Goal: Navigation & Orientation: Find specific page/section

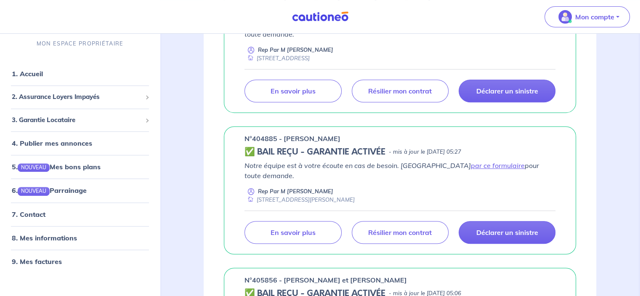
scroll to position [337, 0]
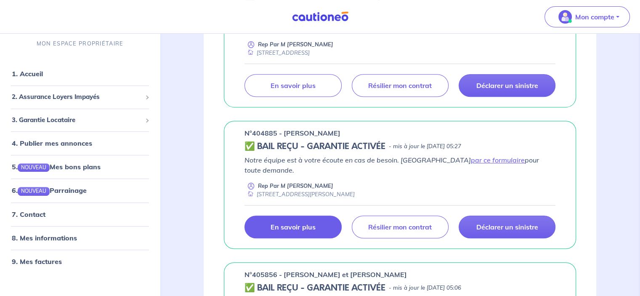
click at [295, 223] on p "En savoir plus" at bounding box center [293, 227] width 45 height 8
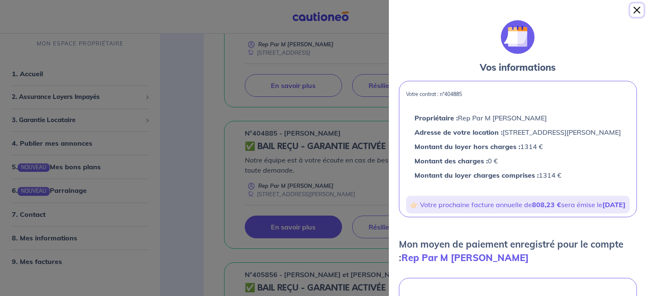
click at [633, 10] on button "Close" at bounding box center [636, 9] width 13 height 13
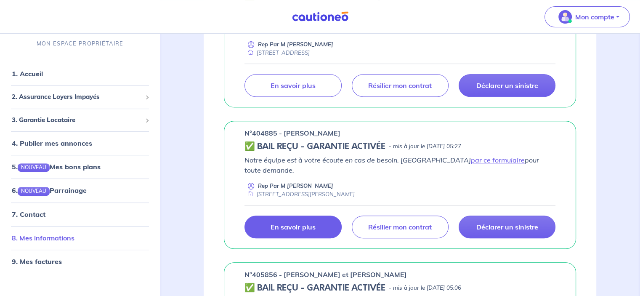
click at [47, 234] on link "8. Mes informations" at bounding box center [43, 238] width 63 height 8
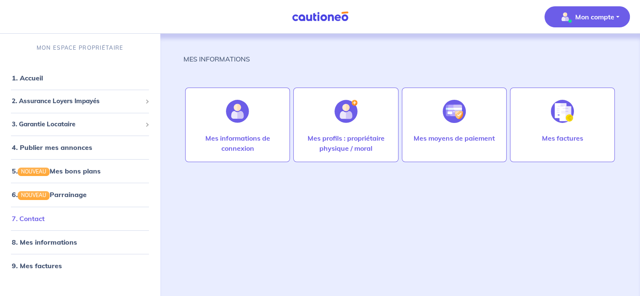
click at [35, 221] on link "7. Contact" at bounding box center [28, 218] width 33 height 8
click at [90, 102] on span "2. Assurance Loyers Impayés" at bounding box center [77, 101] width 130 height 10
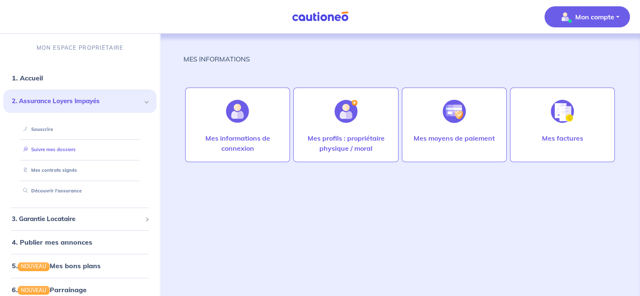
click at [62, 150] on link "Suivre mes dossiers" at bounding box center [48, 149] width 56 height 6
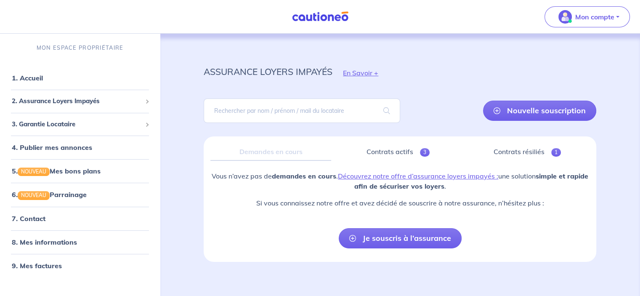
scroll to position [5, 0]
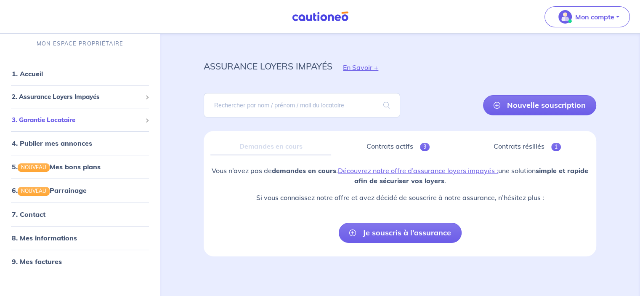
click at [55, 120] on span "3. Garantie Locataire" at bounding box center [77, 120] width 130 height 10
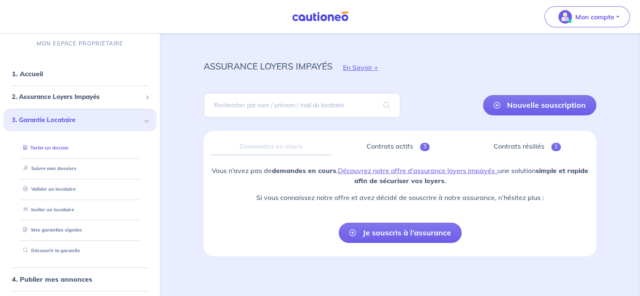
click at [51, 149] on link "Tester un dossier" at bounding box center [44, 148] width 49 height 6
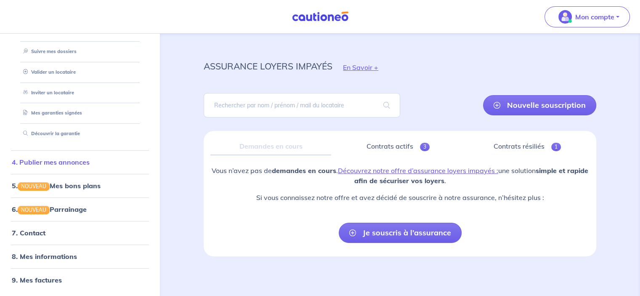
scroll to position [0, 0]
